Goal: Task Accomplishment & Management: Use online tool/utility

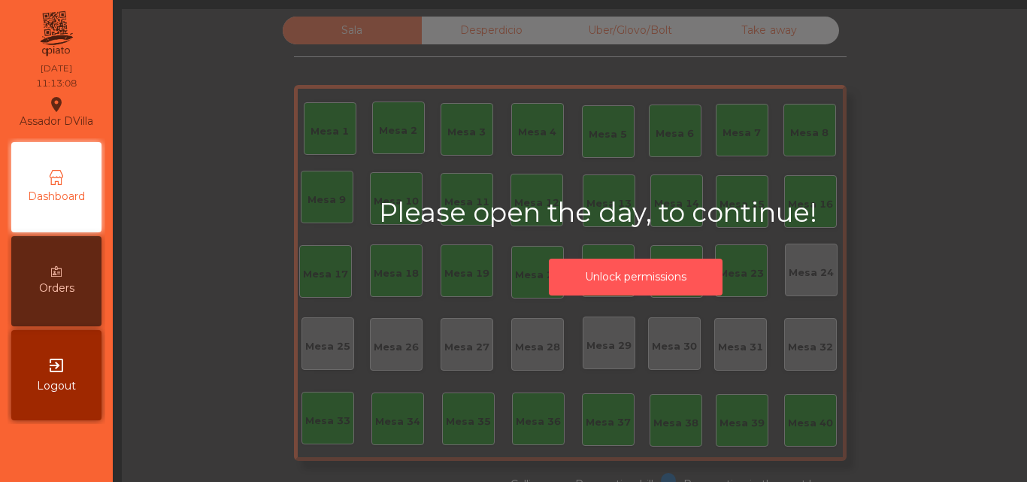
click at [595, 276] on button "Unlock permissions" at bounding box center [636, 277] width 174 height 37
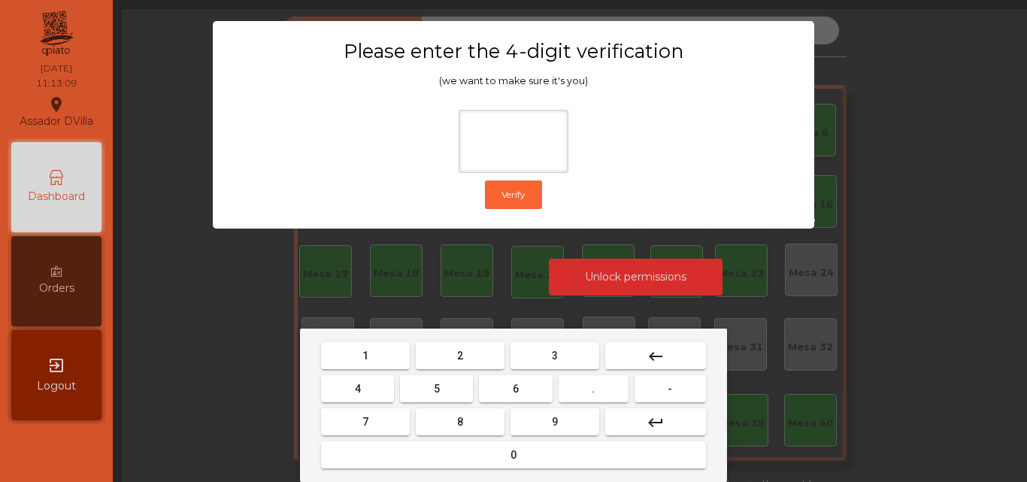
click at [351, 366] on button "1" at bounding box center [365, 355] width 89 height 27
click at [542, 422] on button "9" at bounding box center [555, 421] width 89 height 27
drag, startPoint x: 341, startPoint y: 378, endPoint x: 360, endPoint y: 407, distance: 34.8
click at [341, 381] on button "4" at bounding box center [357, 388] width 73 height 27
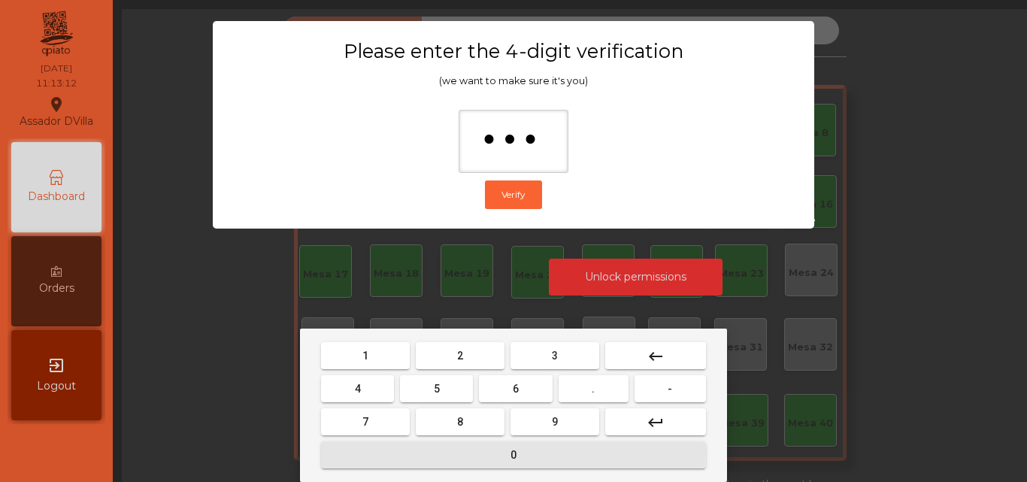
click at [411, 454] on button "0" at bounding box center [513, 455] width 385 height 27
type input "****"
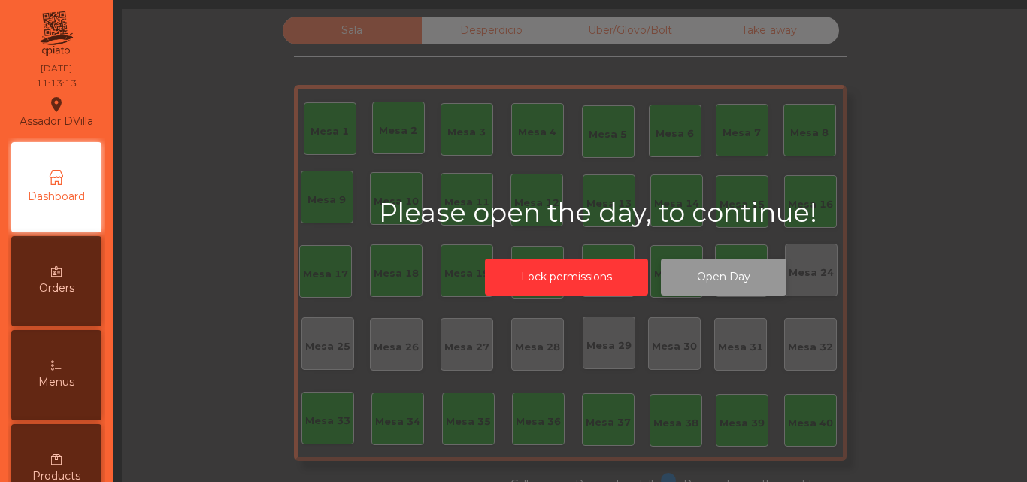
click at [726, 290] on button "Open Day" at bounding box center [724, 277] width 126 height 37
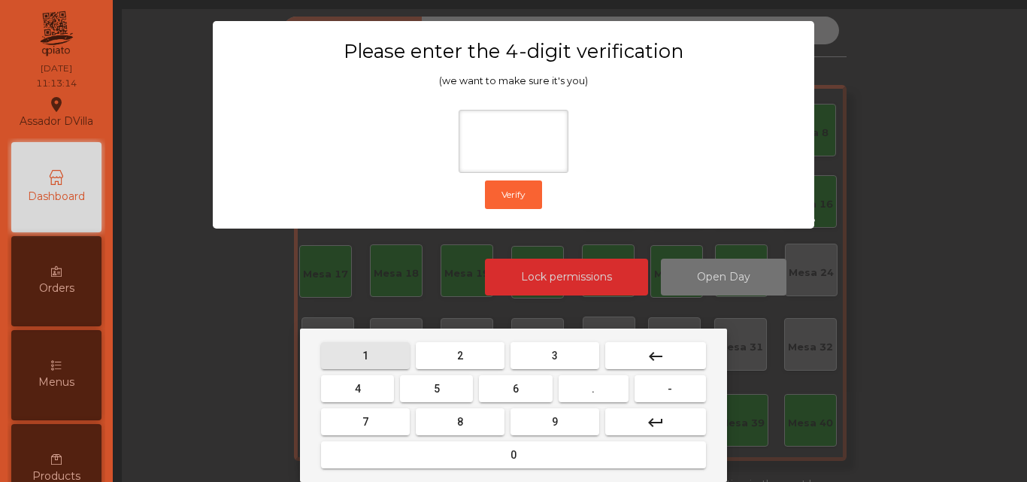
drag, startPoint x: 380, startPoint y: 354, endPoint x: 490, endPoint y: 387, distance: 115.2
click at [381, 354] on button "1" at bounding box center [365, 355] width 89 height 27
click at [523, 417] on button "9" at bounding box center [555, 421] width 89 height 27
click at [355, 389] on span "4" at bounding box center [358, 389] width 6 height 12
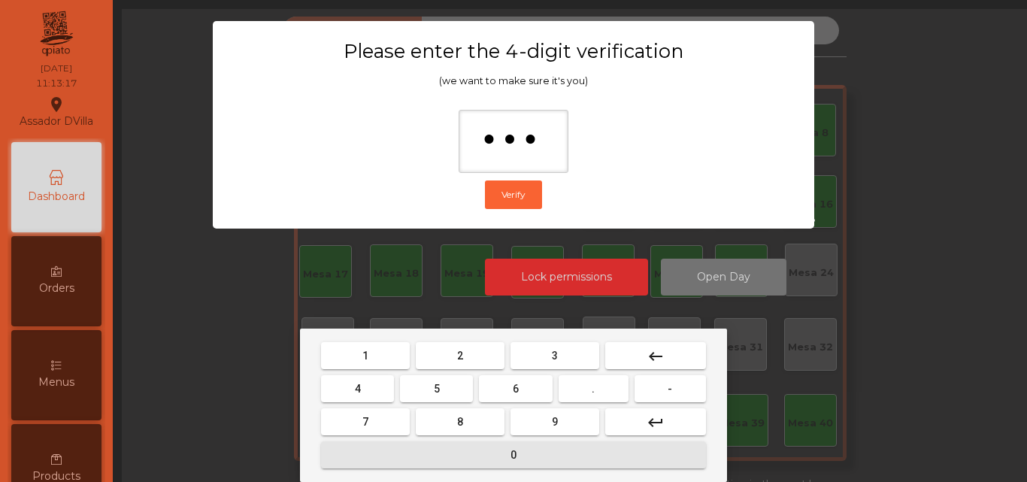
click at [419, 445] on button "0" at bounding box center [513, 455] width 385 height 27
type input "****"
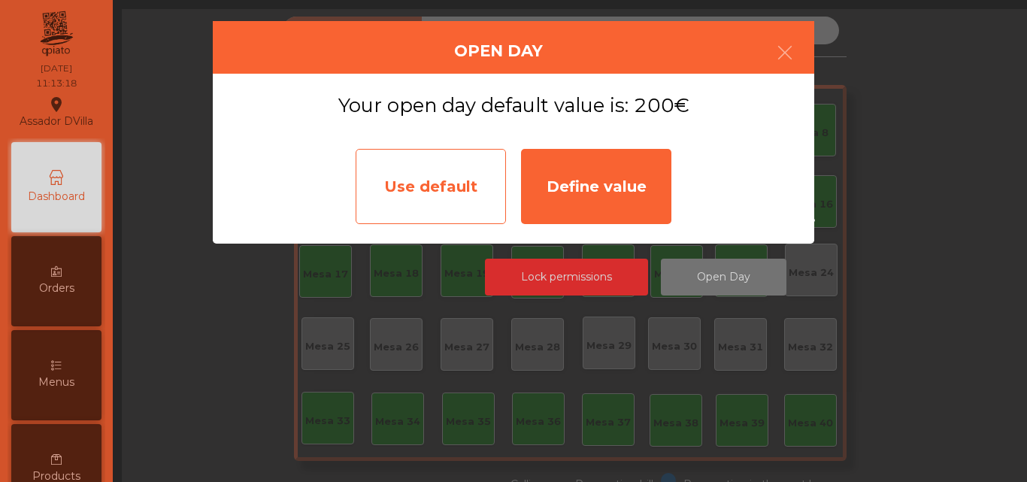
click at [425, 184] on div "Use default" at bounding box center [431, 186] width 150 height 75
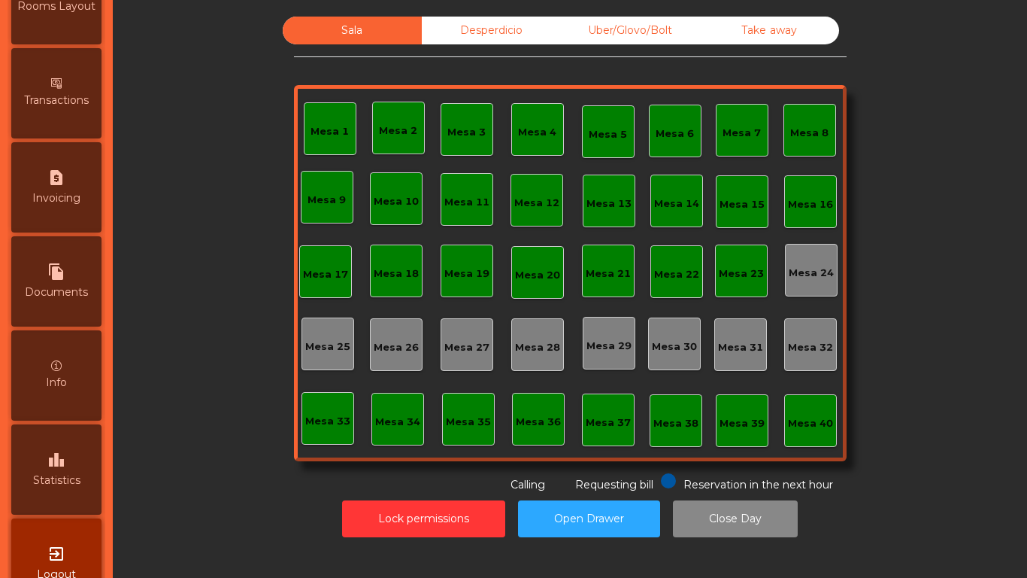
scroll to position [794, 0]
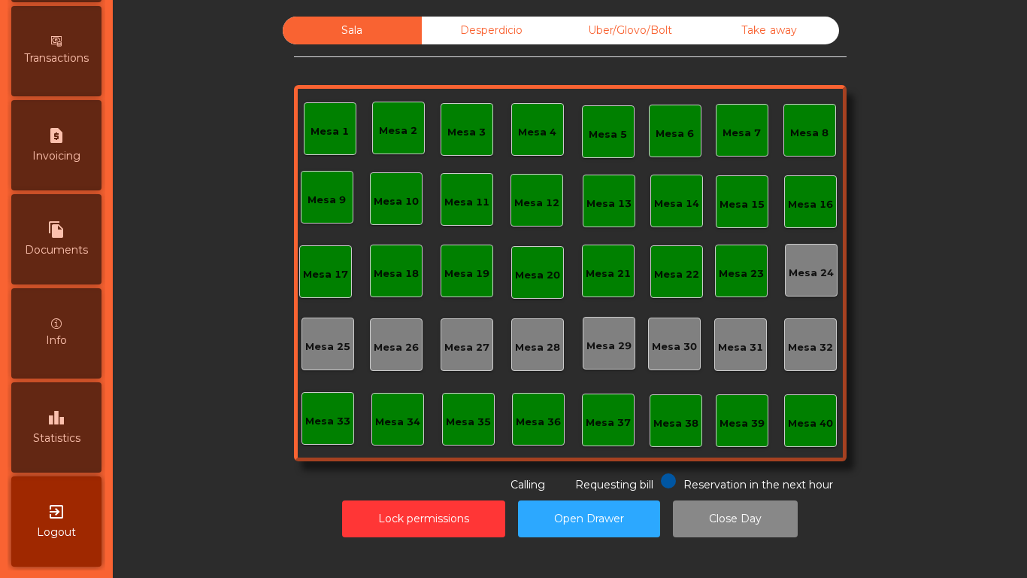
click at [85, 411] on div "leaderboard Statistics" at bounding box center [56, 427] width 90 height 90
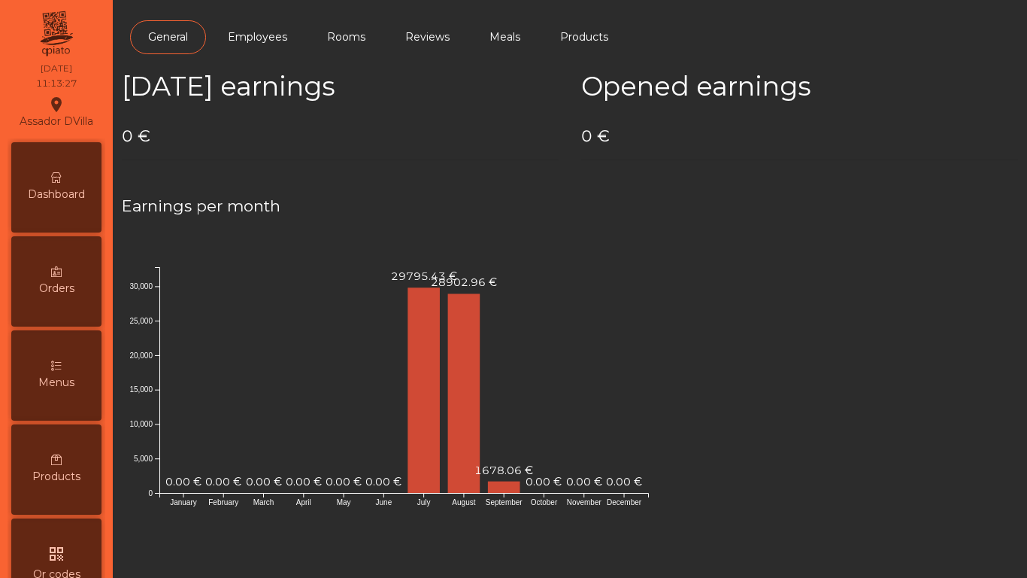
click at [57, 155] on div "Dashboard" at bounding box center [56, 187] width 90 height 90
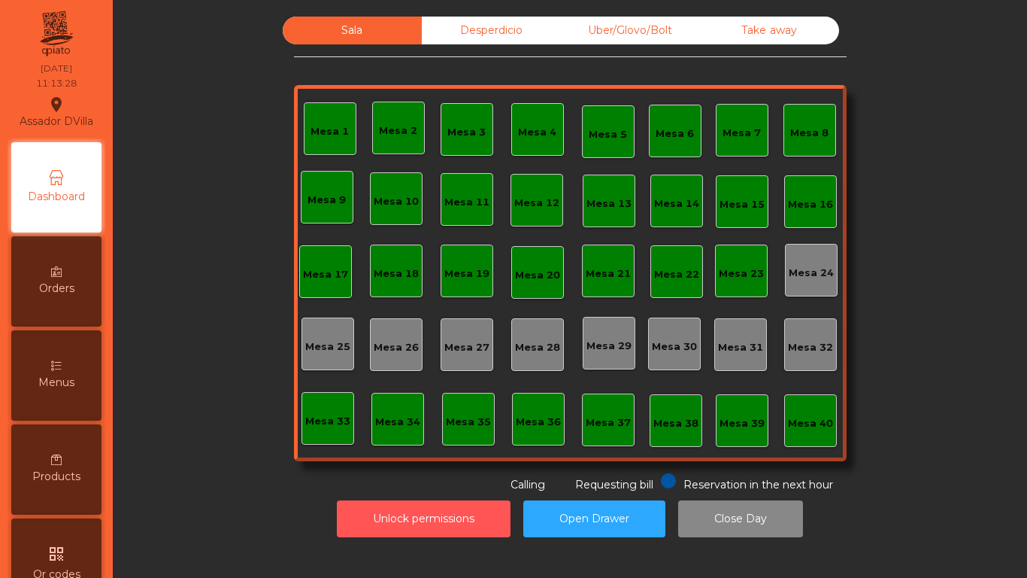
click at [382, 481] on button "Unlock permissions" at bounding box center [424, 518] width 174 height 37
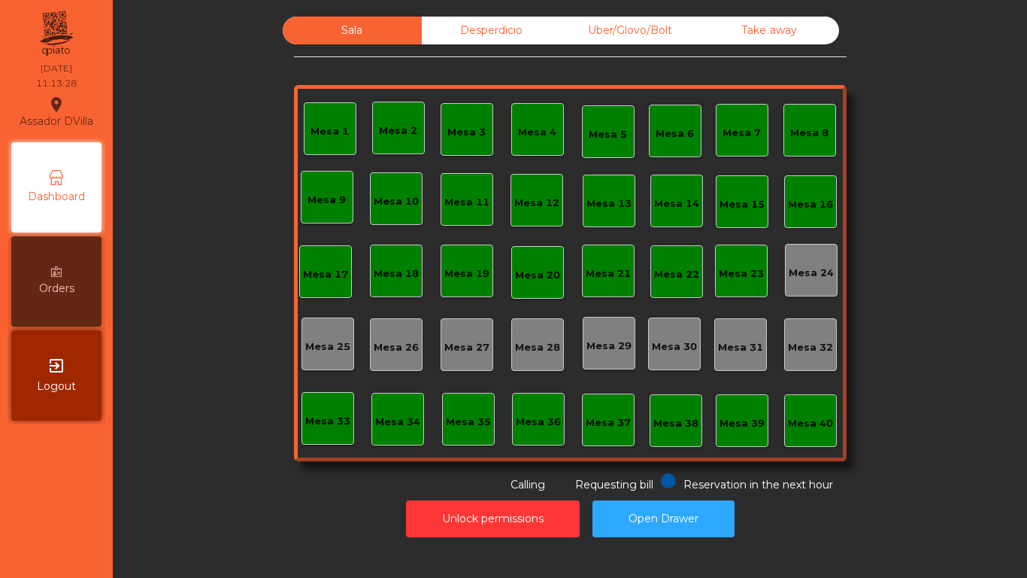
drag, startPoint x: 228, startPoint y: 500, endPoint x: 208, endPoint y: 499, distance: 20.3
click at [224, 481] on div "Unlock permissions Open Drawer" at bounding box center [570, 519] width 874 height 52
click at [195, 481] on div "Sala Desperdicio Uber/Glovo/Bolt Take away Mesa 1 Mesa 2 Mesa 3 [GEOGRAPHIC_DAT…" at bounding box center [570, 255] width 874 height 476
click at [602, 481] on button "Open Drawer" at bounding box center [664, 518] width 142 height 37
